Goal: Task Accomplishment & Management: Manage account settings

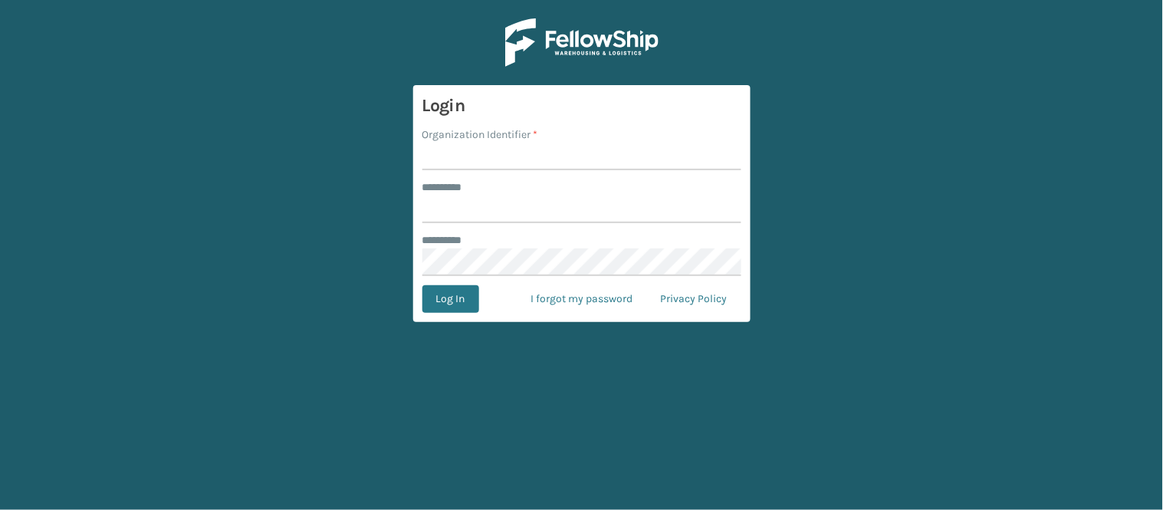
click at [449, 156] on input "Organization Identifier *" at bounding box center [581, 157] width 319 height 28
click at [468, 220] on input "******** *" at bounding box center [581, 210] width 319 height 28
click at [531, 147] on input "JumpSport" at bounding box center [581, 157] width 319 height 28
click at [540, 152] on input "JumpSport" at bounding box center [581, 157] width 319 height 28
drag, startPoint x: 550, startPoint y: 156, endPoint x: 360, endPoint y: 146, distance: 190.4
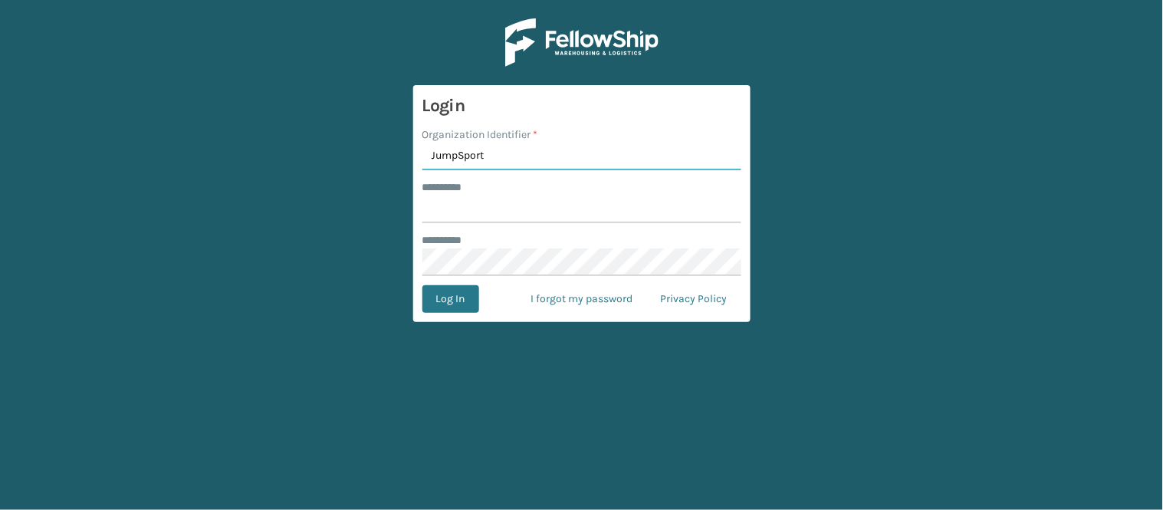
click at [360, 146] on main "Login Organization Identifier * JumpSport ******** * ******** * Log In I forgot…" at bounding box center [581, 255] width 1163 height 510
type input "SuperAdminOrganization"
click at [472, 211] on input "******** *" at bounding box center [581, 210] width 319 height 28
type input "****"
click at [457, 296] on button "Log In" at bounding box center [450, 299] width 57 height 28
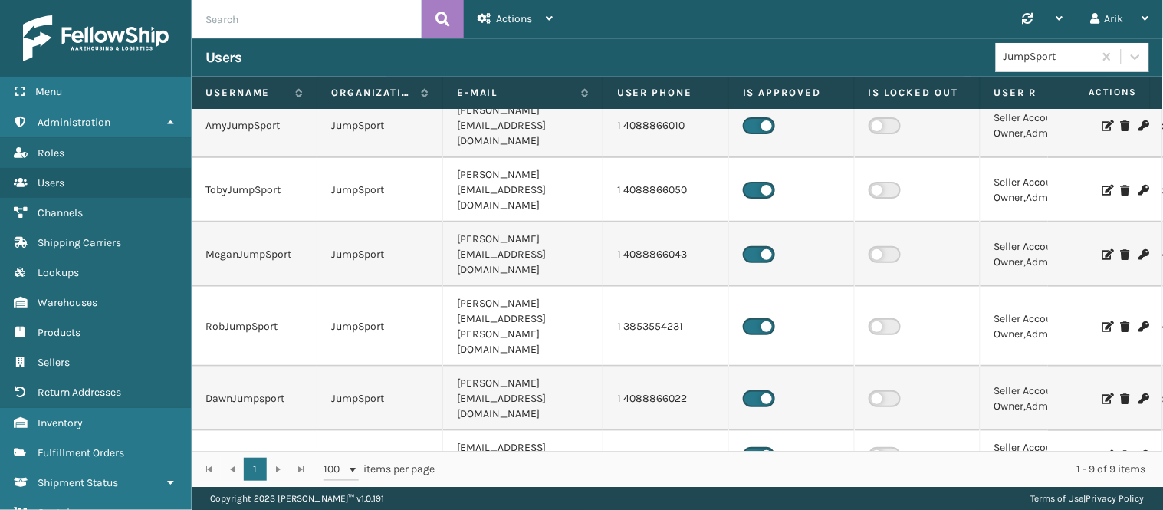
scroll to position [112, 0]
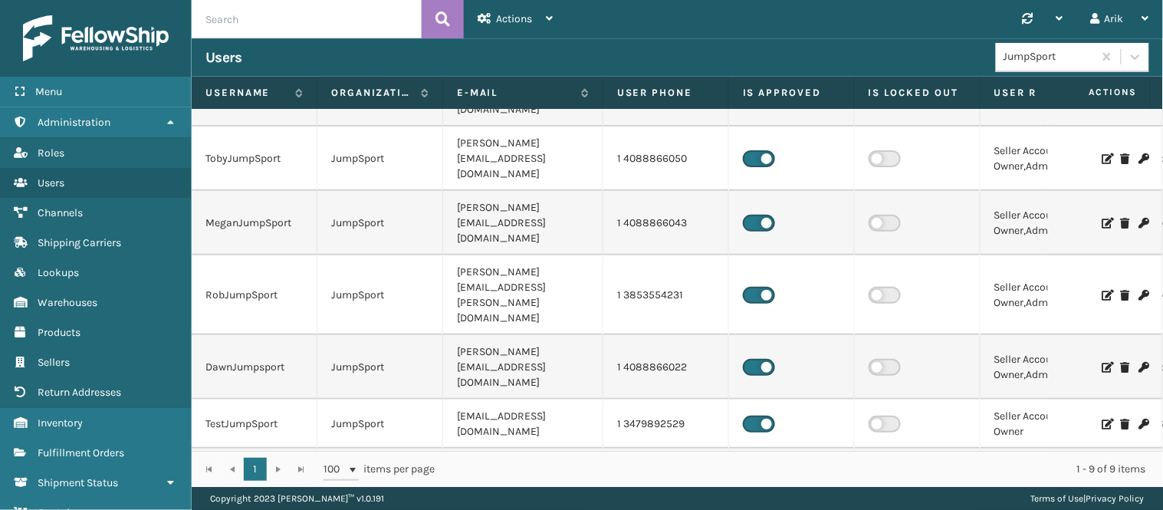
click at [1103, 419] on icon at bounding box center [1107, 424] width 9 height 11
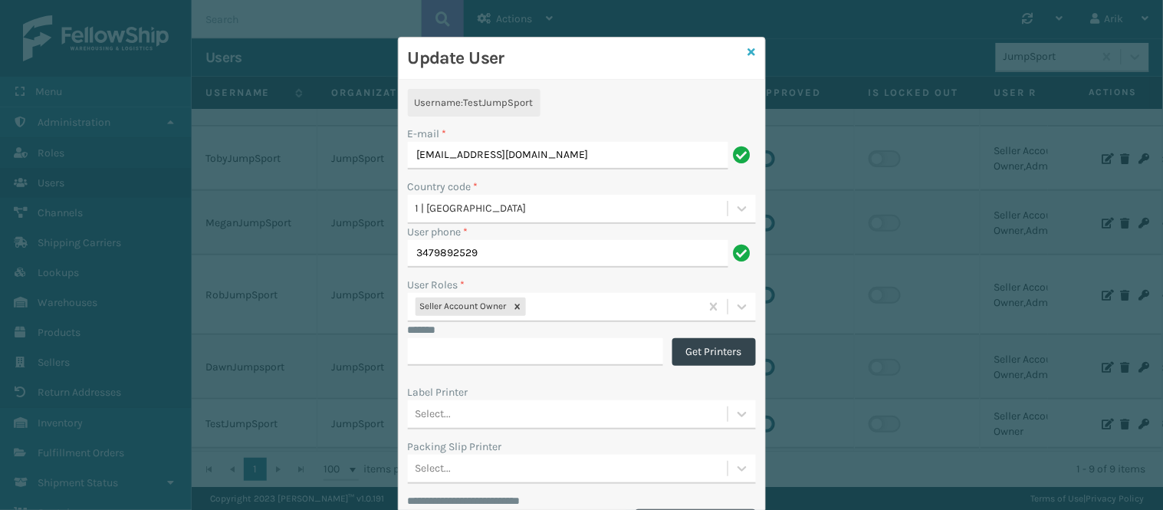
click at [748, 48] on icon at bounding box center [752, 52] width 8 height 11
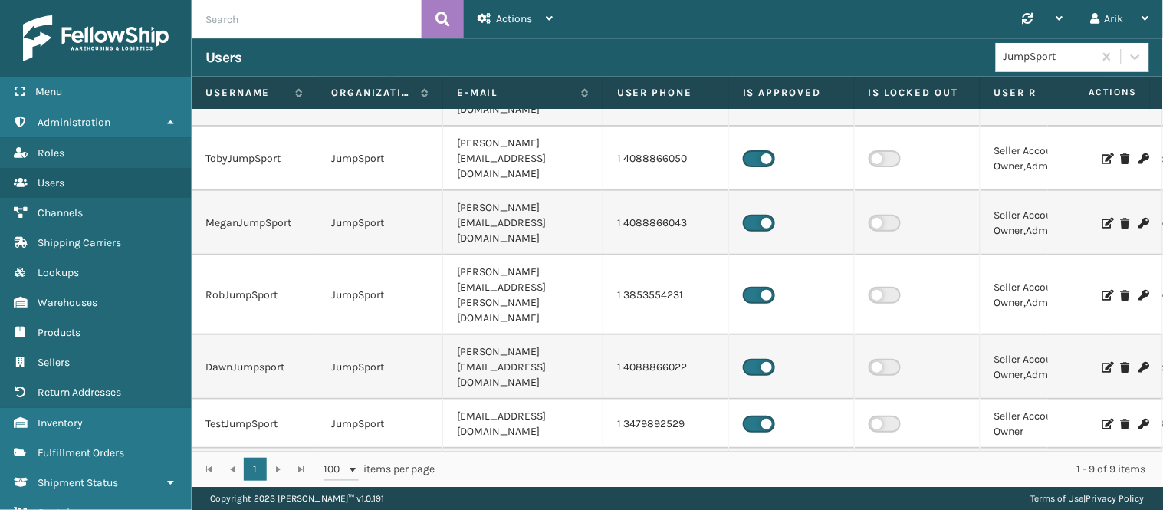
click at [1139, 419] on icon at bounding box center [1143, 424] width 9 height 11
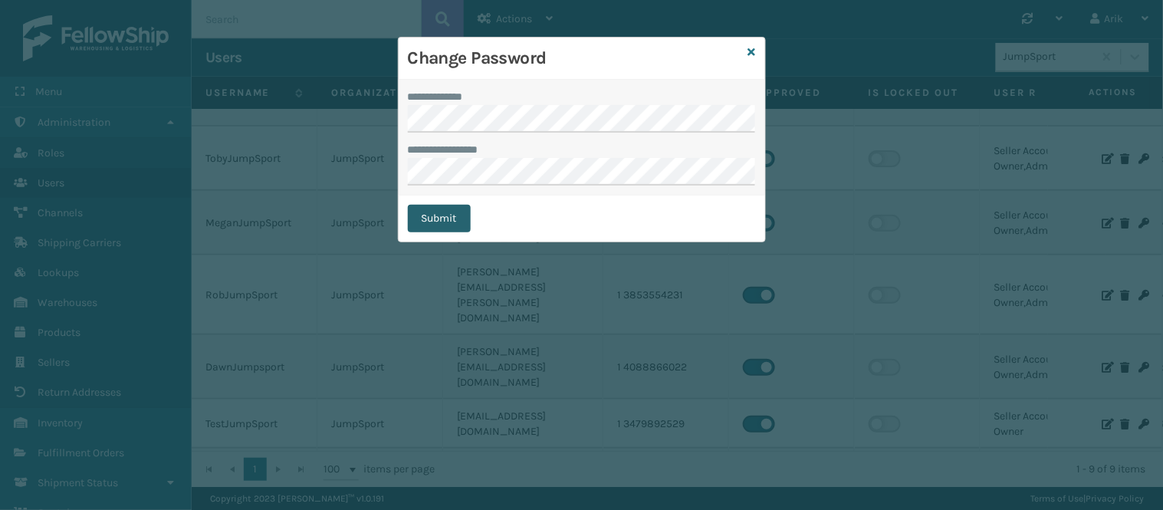
click at [449, 215] on button "Submit" at bounding box center [439, 219] width 63 height 28
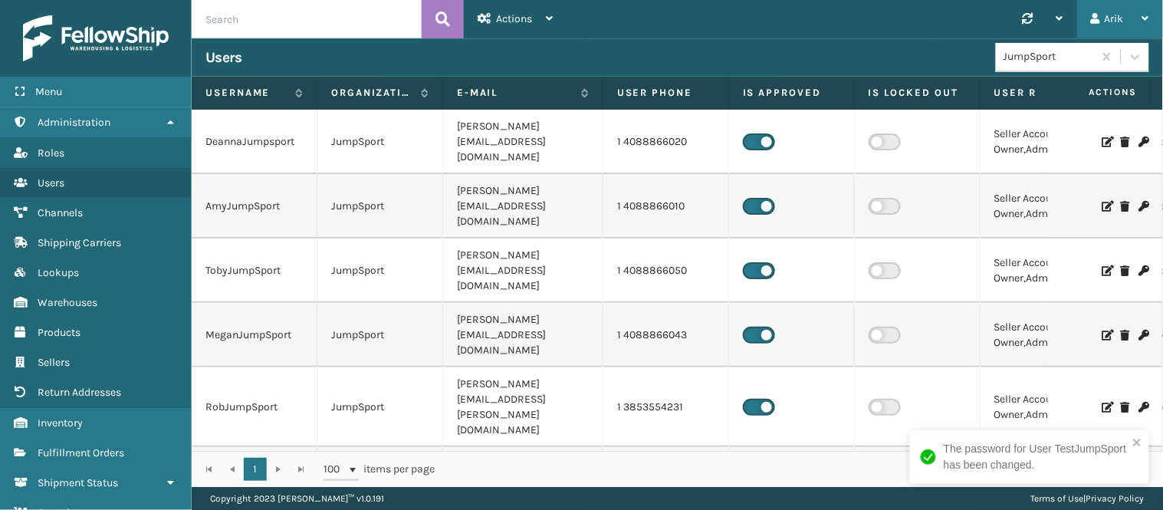
click at [1121, 21] on div "Arik" at bounding box center [1120, 19] width 58 height 38
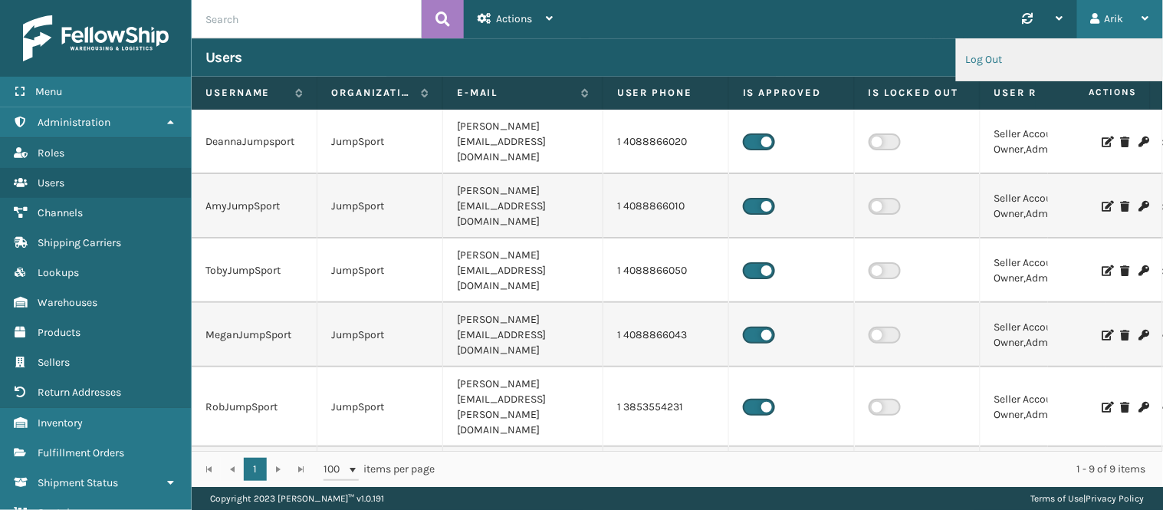
click at [1007, 62] on li "Log Out" at bounding box center [1059, 59] width 205 height 41
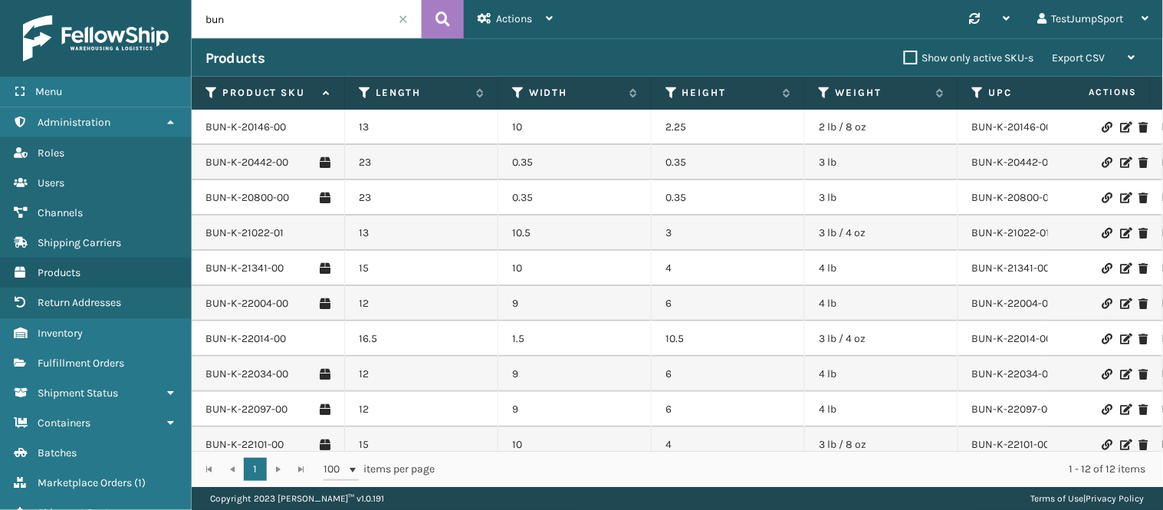
scroll to position [87, 0]
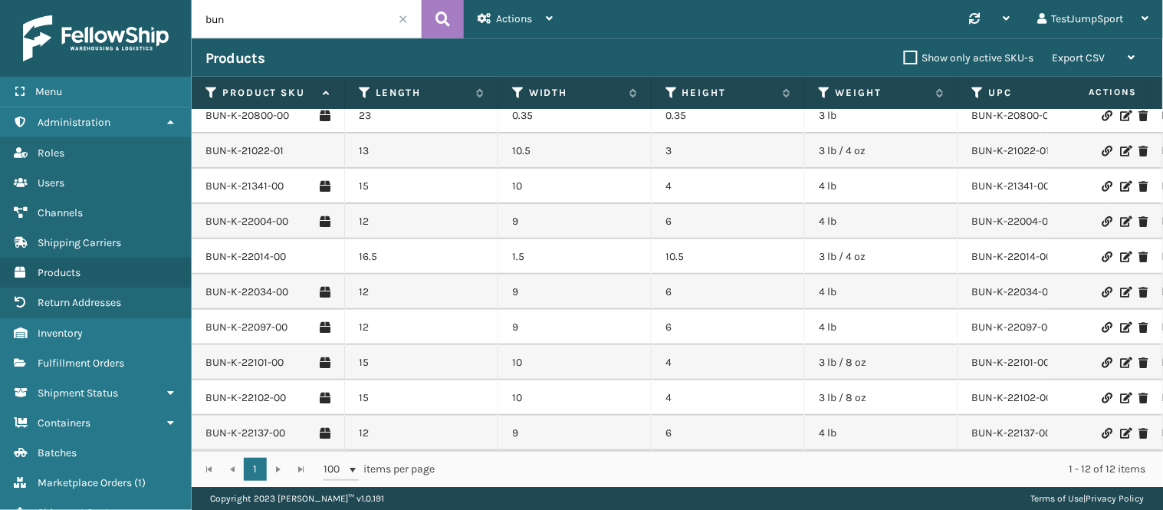
click at [278, 471] on div "1 1 100 items per page 1 - 12 of 12 items" at bounding box center [677, 469] width 971 height 36
click at [499, 29] on div "Actions" at bounding box center [515, 19] width 75 height 38
click at [403, 20] on span at bounding box center [403, 19] width 9 height 9
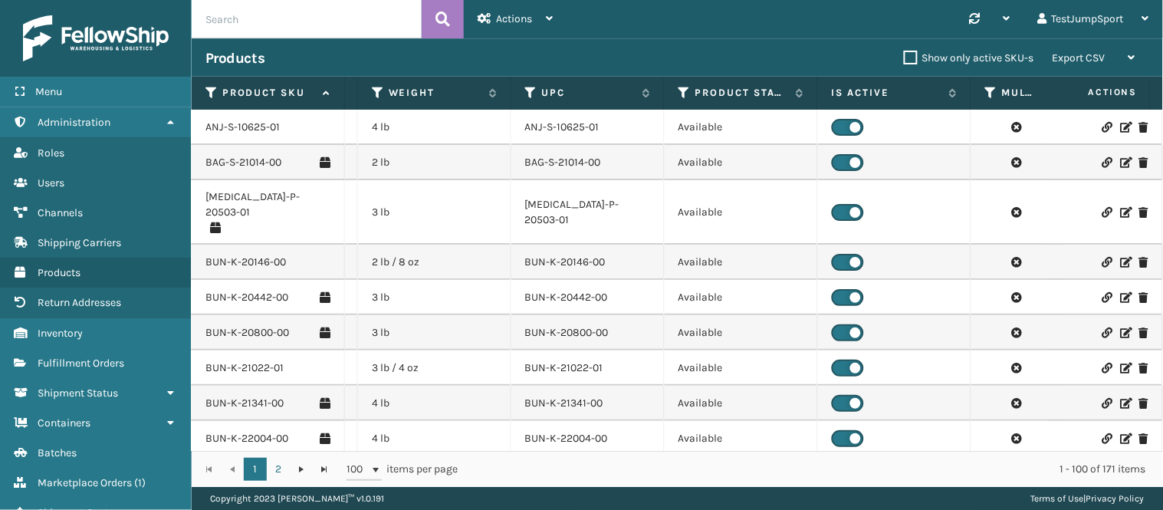
scroll to position [0, 462]
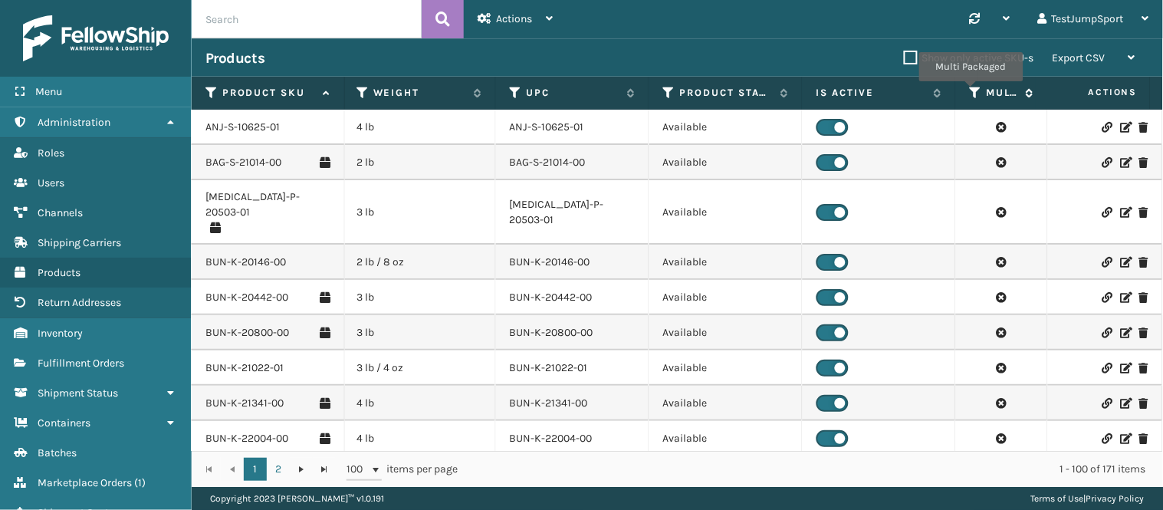
click at [972, 92] on icon at bounding box center [976, 93] width 12 height 14
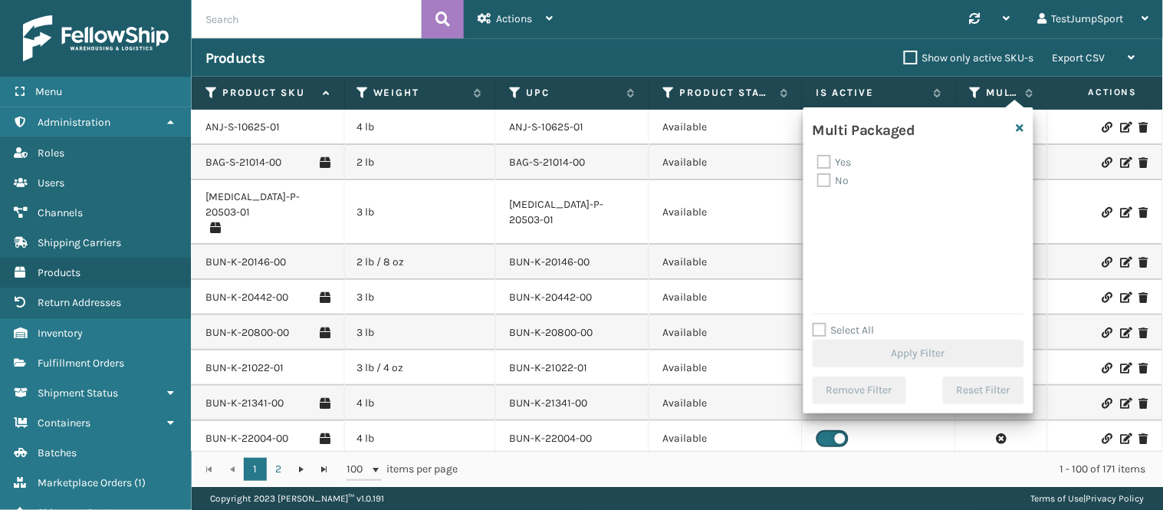
click at [821, 163] on label "Yes" at bounding box center [834, 162] width 35 height 13
click at [818, 163] on input "Yes" at bounding box center [817, 158] width 1 height 10
checkbox input "true"
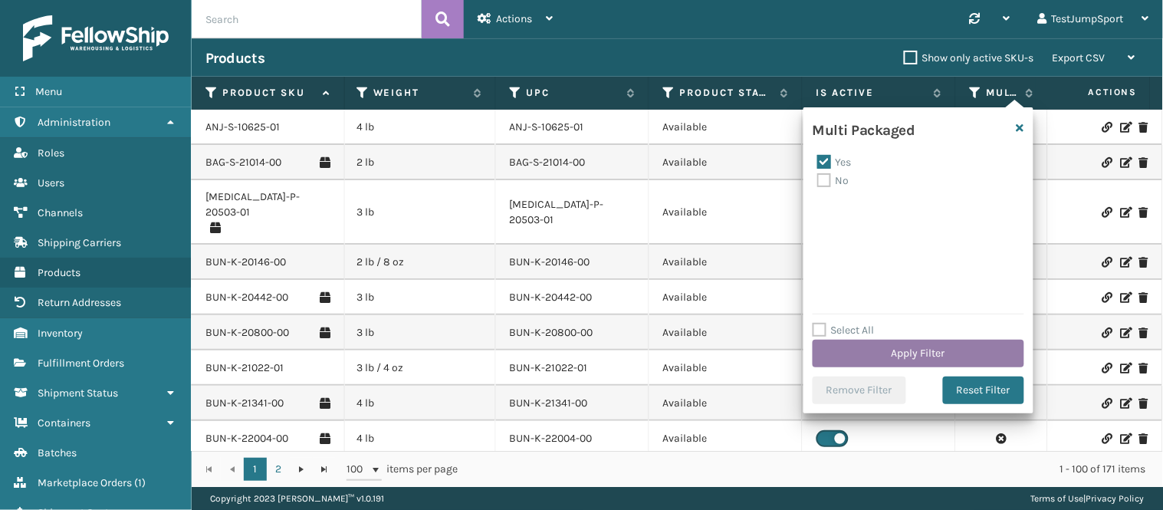
click at [909, 353] on button "Apply Filter" at bounding box center [919, 354] width 212 height 28
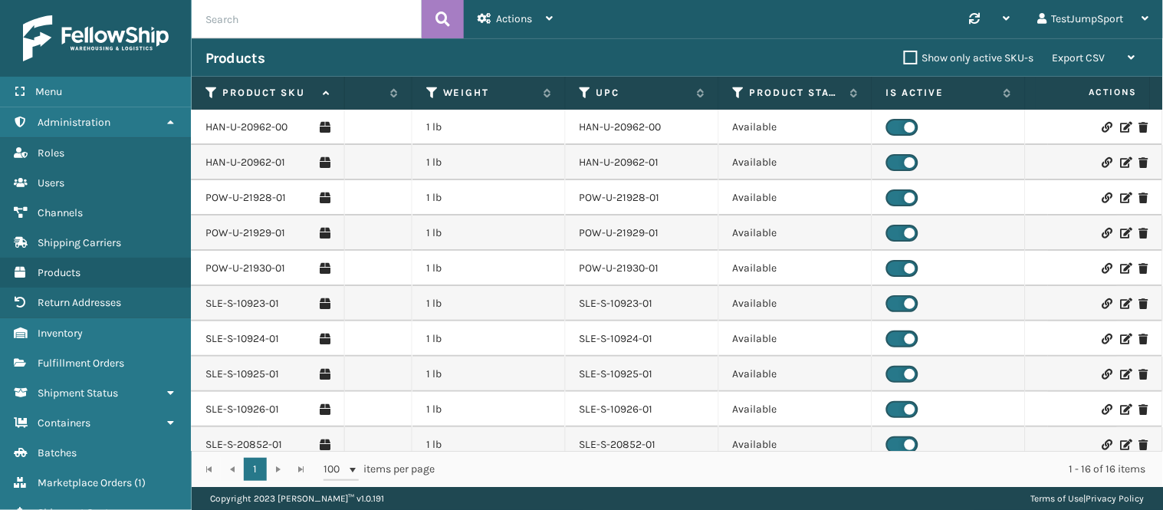
scroll to position [0, 473]
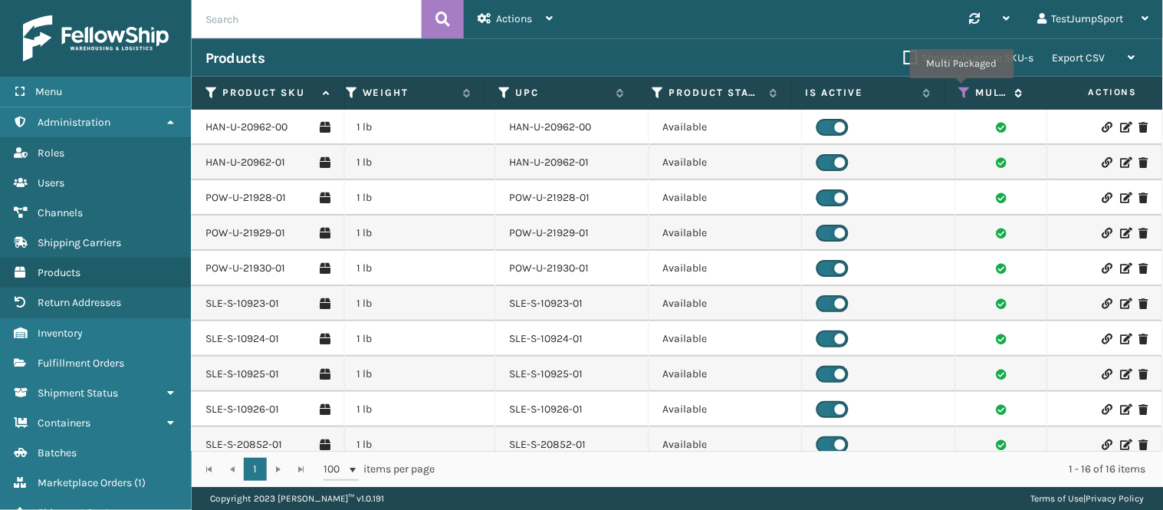
click at [962, 89] on icon at bounding box center [965, 93] width 12 height 14
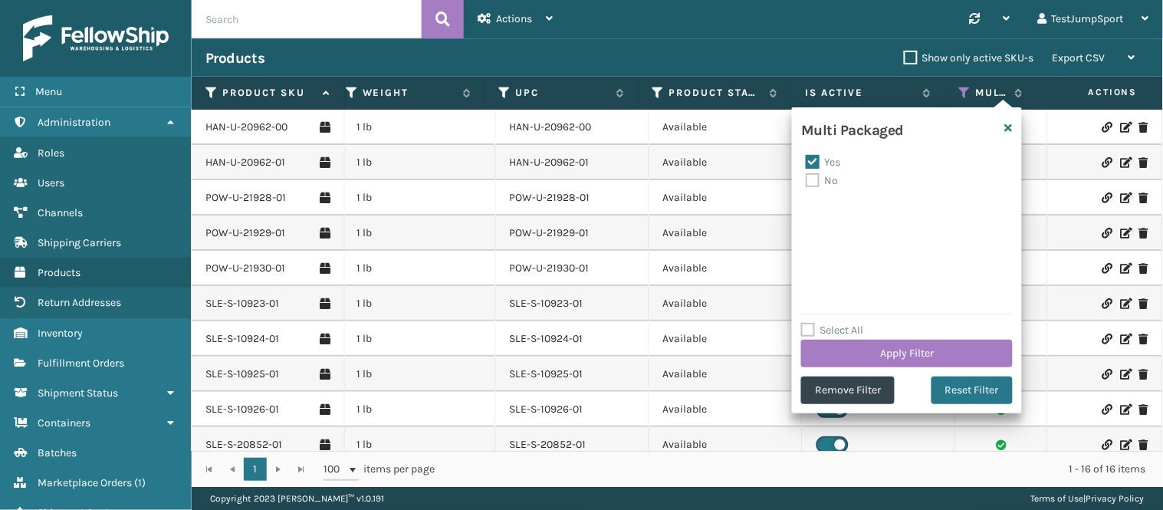
click at [813, 163] on label "Yes" at bounding box center [823, 162] width 35 height 13
click at [807, 163] on input "Yes" at bounding box center [806, 158] width 1 height 10
checkbox input "false"
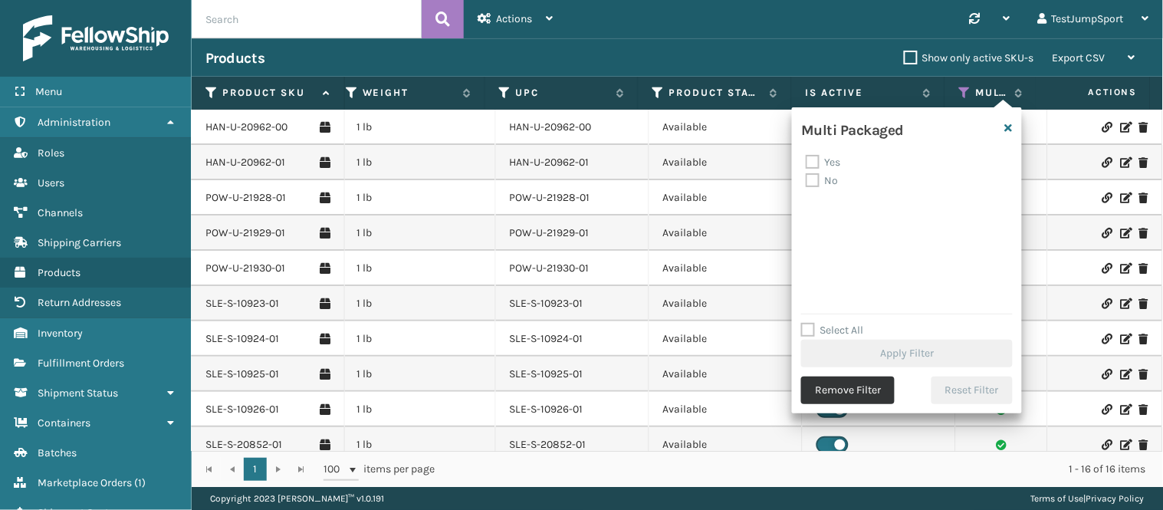
click at [848, 389] on button "Remove Filter" at bounding box center [848, 390] width 94 height 28
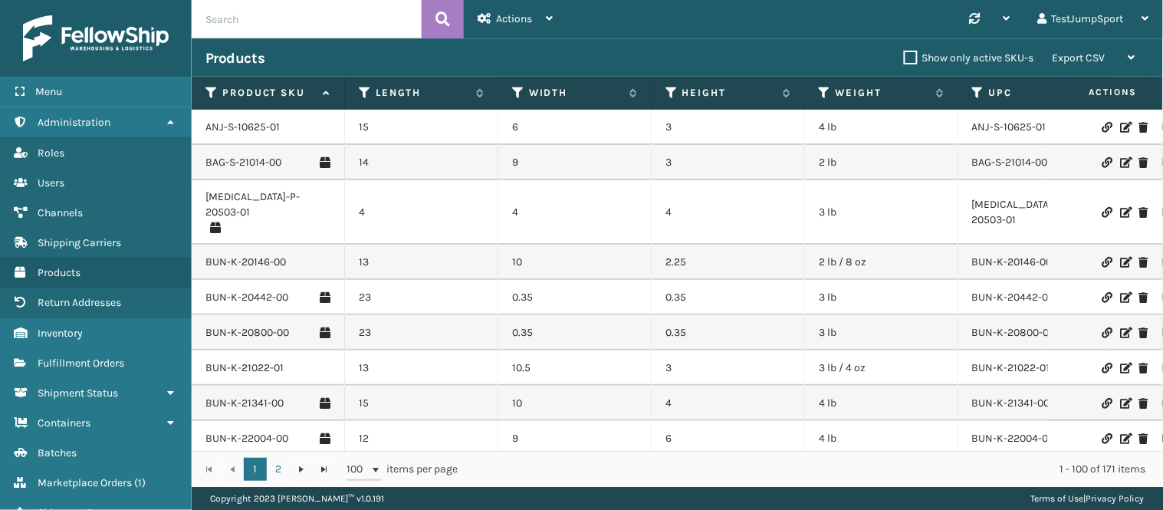
click at [297, 21] on input "text" at bounding box center [307, 19] width 230 height 38
click at [285, 18] on input "text" at bounding box center [307, 19] width 230 height 38
type input "bun"
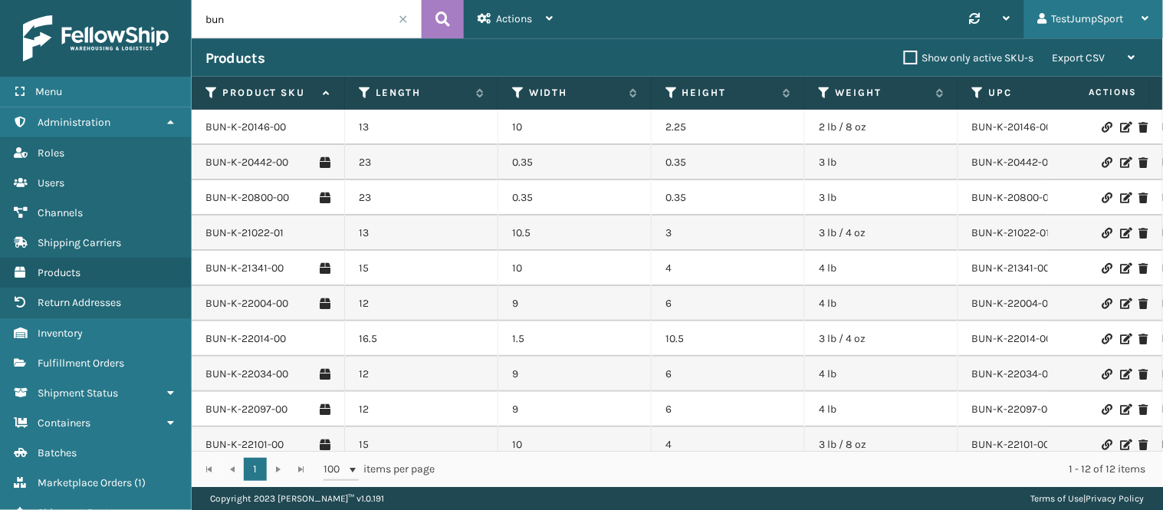
click at [1103, 24] on div "TestJumpSport" at bounding box center [1093, 19] width 111 height 38
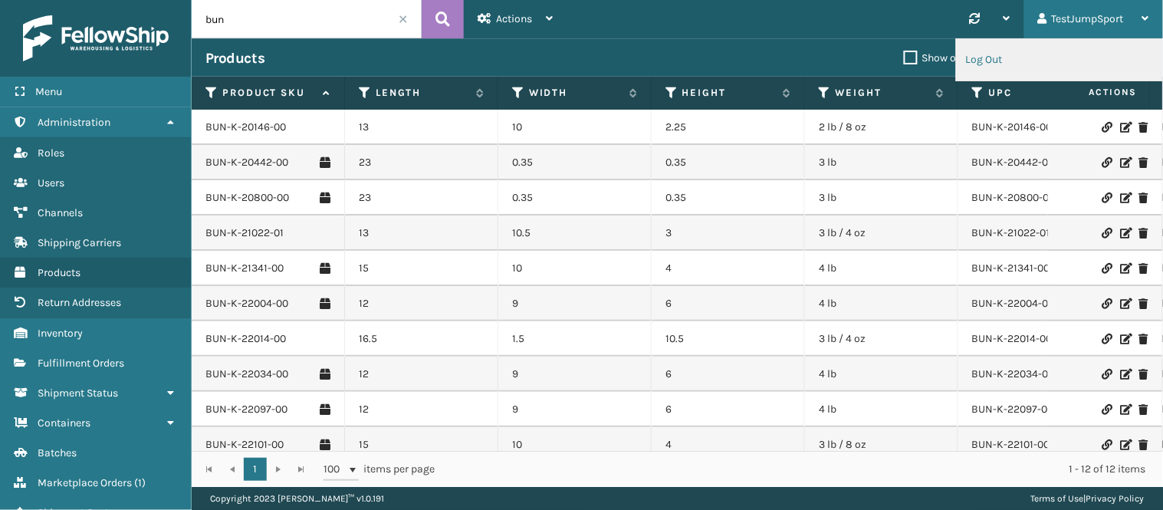
click at [1003, 60] on li "Log Out" at bounding box center [1059, 59] width 205 height 41
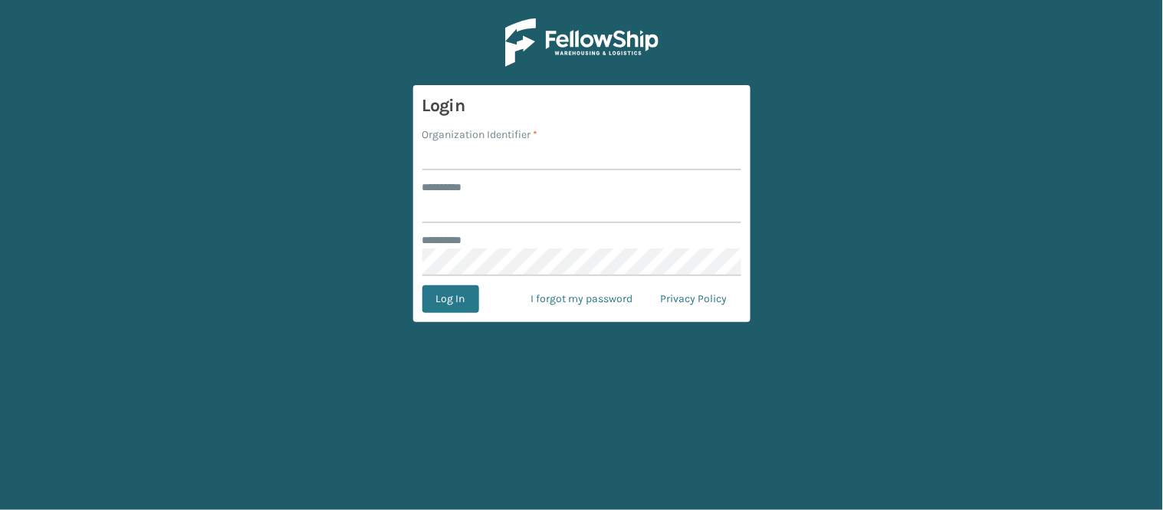
click at [529, 147] on input "Organization Identifier *" at bounding box center [581, 157] width 319 height 28
type input "JumpSport"
click at [428, 208] on input "******** *" at bounding box center [581, 210] width 319 height 28
type input "**********"
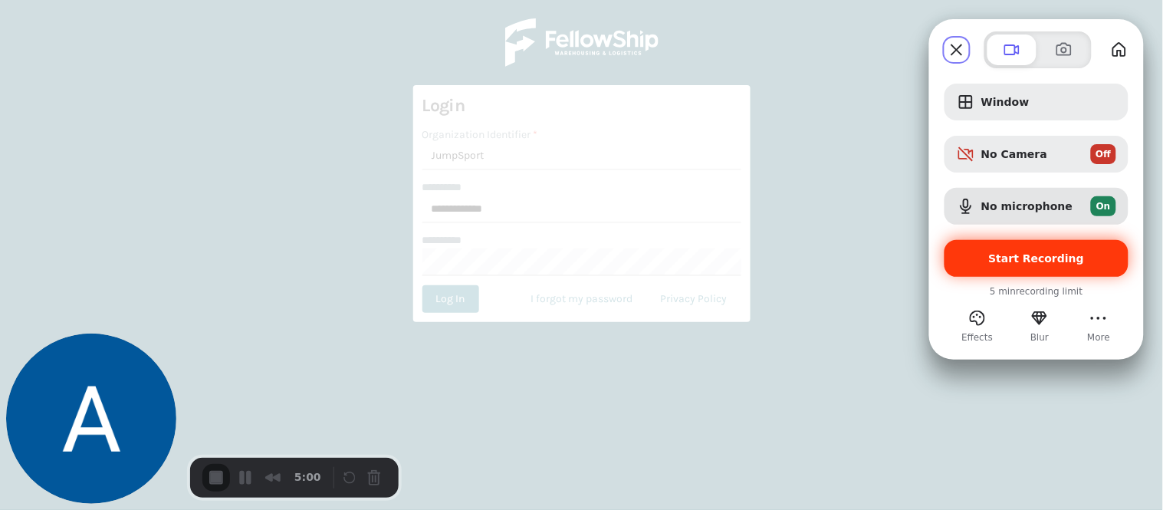
click at [1032, 258] on span "Start Recording" at bounding box center [1037, 258] width 96 height 12
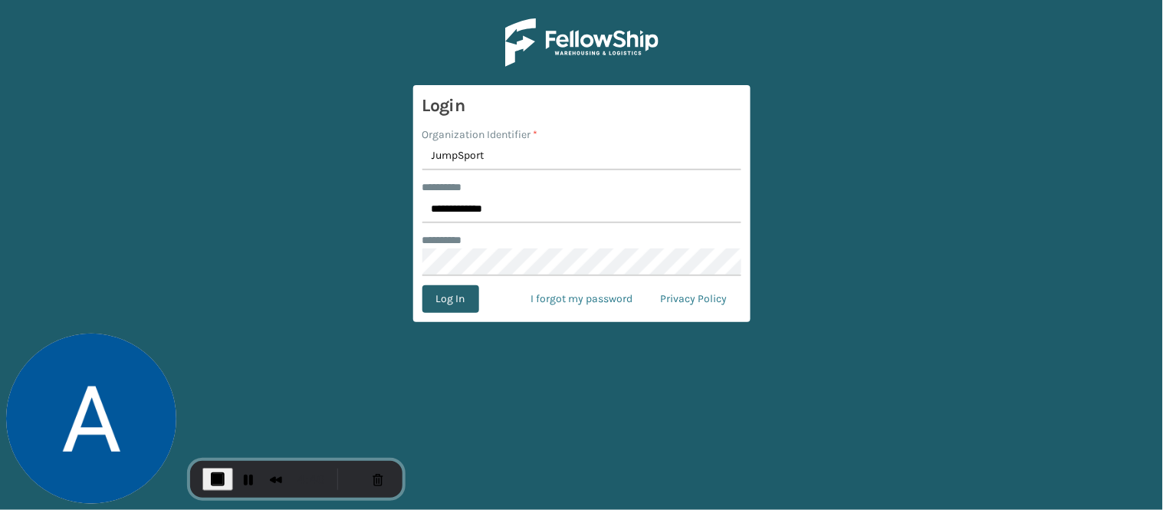
click at [451, 297] on button "Log In" at bounding box center [450, 299] width 57 height 28
